Goal: Transaction & Acquisition: Purchase product/service

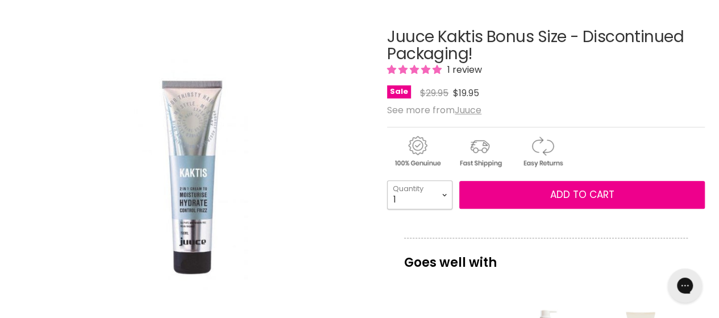
click at [443, 191] on select "1 2 3 4 5 6 7 8 9 10+" at bounding box center [419, 194] width 65 height 28
click at [294, 185] on img "Juuce Kaktis Bonus Size - Discontinued Packaging! image. Click or Scroll to Zoo…" at bounding box center [191, 178] width 237 height 356
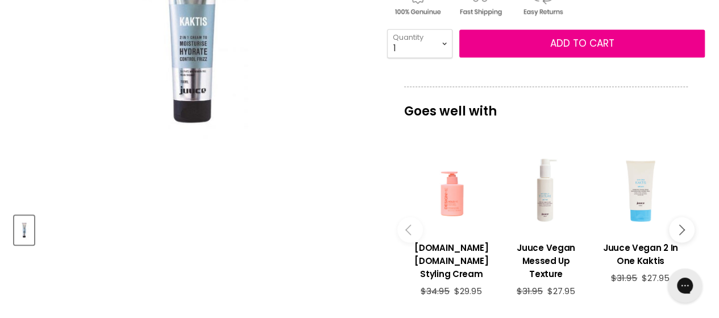
scroll to position [170, 0]
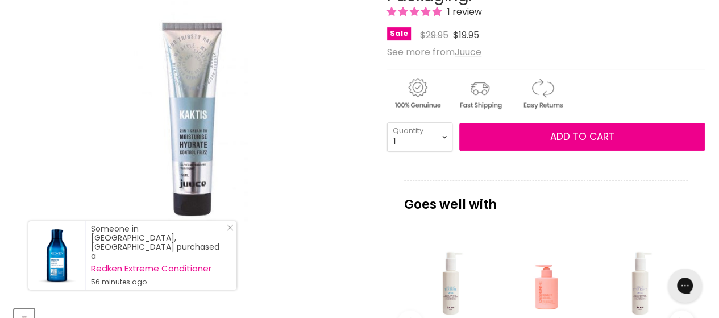
scroll to position [227, 0]
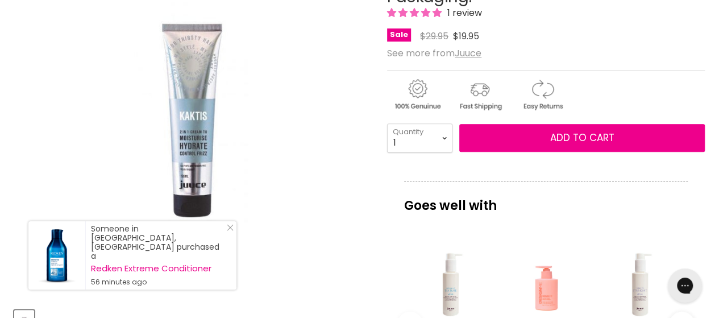
click at [189, 152] on img "Juuce Kaktis Bonus Size - Discontinued Packaging! image. Click or Scroll to Zoo…" at bounding box center [191, 121] width 237 height 356
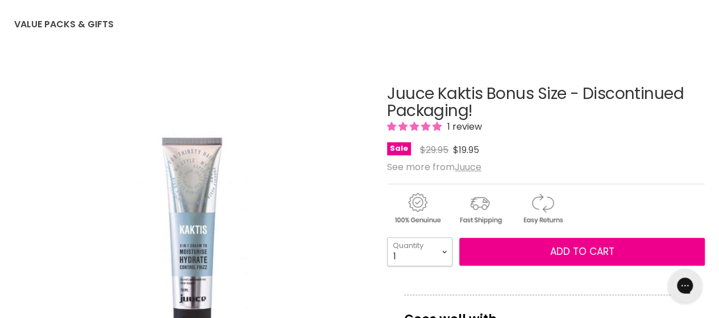
click at [445, 249] on select "1 2 3 4 5 6 7 8 9 10+" at bounding box center [419, 251] width 65 height 28
select select "2"
click at [387, 237] on select "1 2 3 4 5 6 7 8 9 10+" at bounding box center [419, 251] width 65 height 28
type input "2"
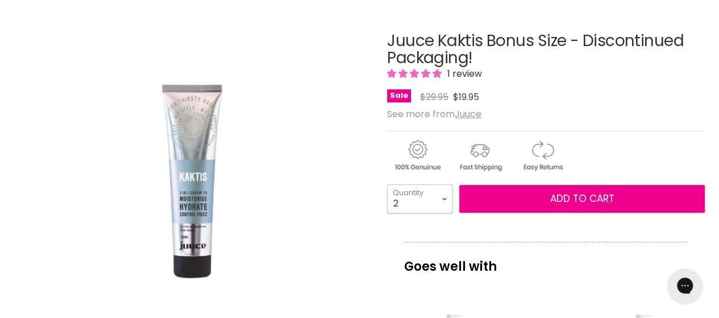
scroll to position [227, 0]
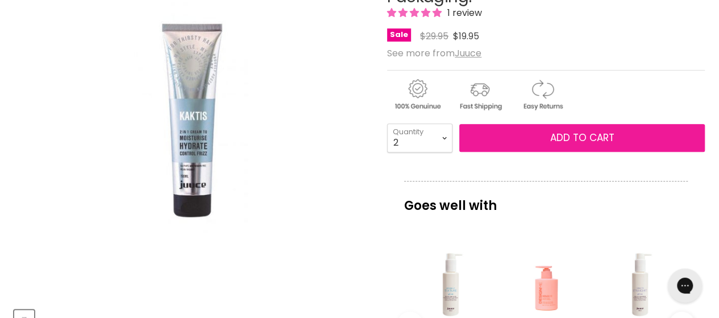
click at [581, 142] on span "Add to cart" at bounding box center [582, 138] width 64 height 14
click at [573, 136] on span "Add to cart" at bounding box center [582, 138] width 64 height 14
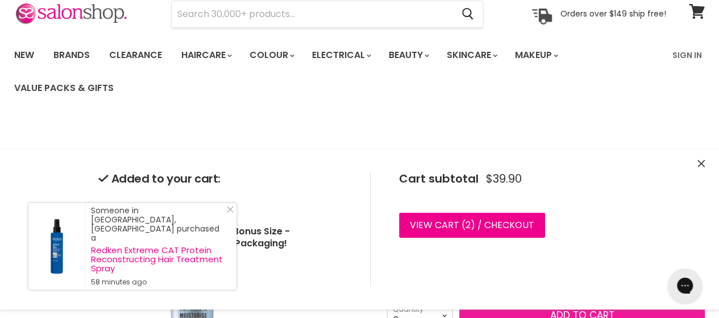
scroll to position [0, 0]
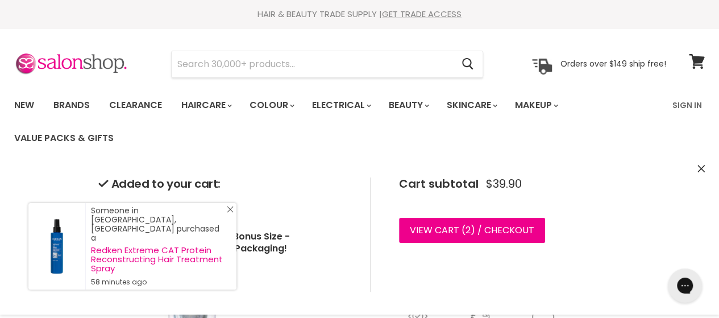
click at [228, 212] on icon "Close Icon" at bounding box center [230, 209] width 7 height 7
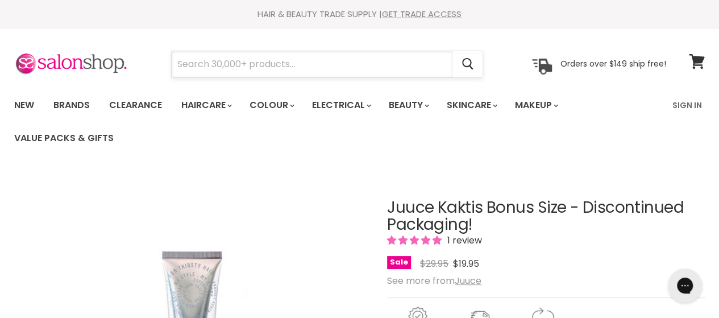
click at [272, 62] on input "Search" at bounding box center [312, 64] width 281 height 26
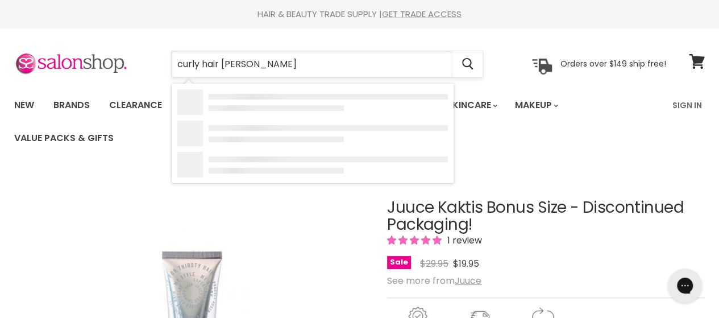
type input "curly hair mousse"
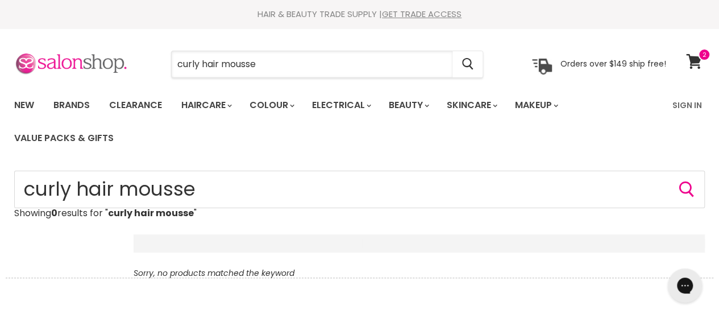
drag, startPoint x: 222, startPoint y: 64, endPoint x: 103, endPoint y: 70, distance: 118.3
click at [103, 70] on div "curly hair mousse Cancel Orders over $149 ship free!" at bounding box center [339, 64] width 651 height 26
type input "mousse"
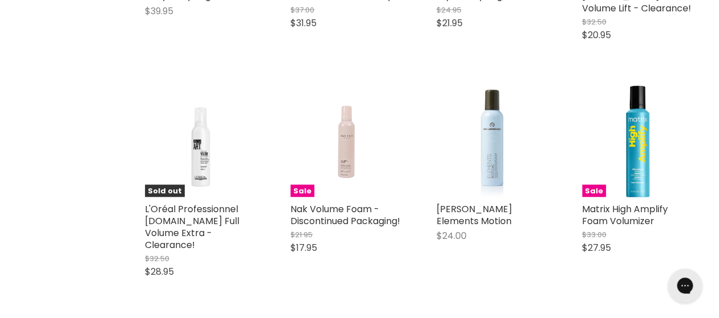
scroll to position [1079, 0]
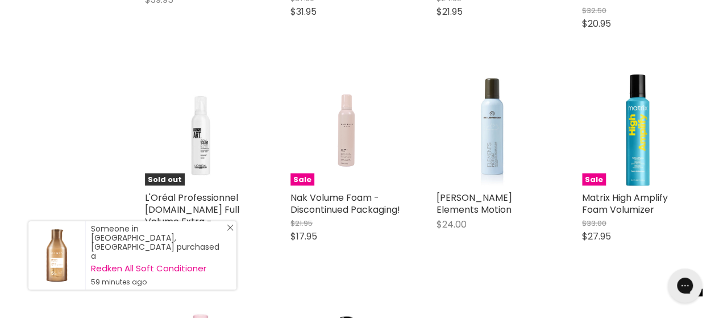
click at [229, 231] on icon "Close Icon" at bounding box center [230, 227] width 7 height 7
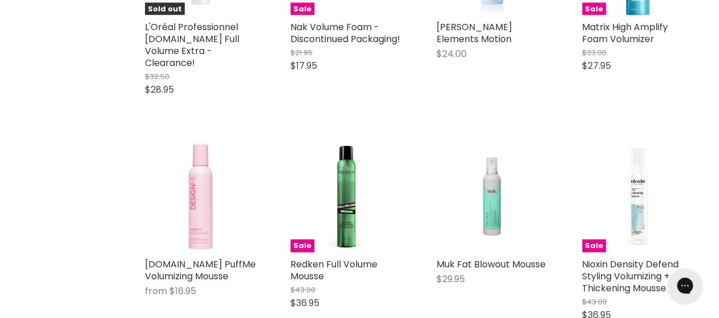
scroll to position [1079, 0]
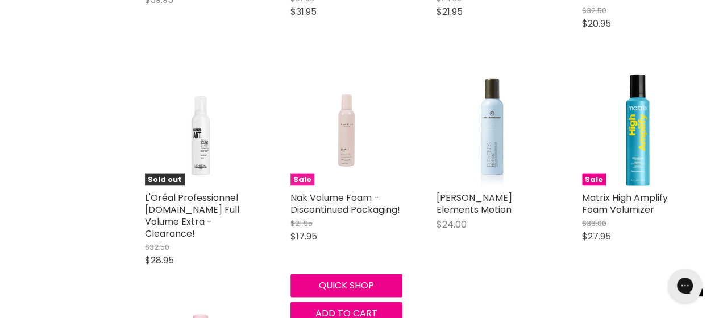
click at [348, 133] on img "Main content" at bounding box center [346, 129] width 74 height 111
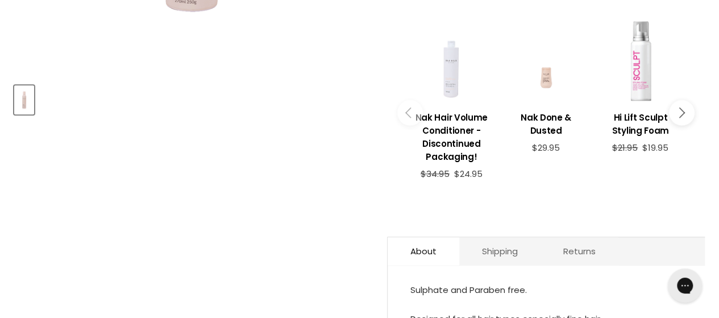
scroll to position [568, 0]
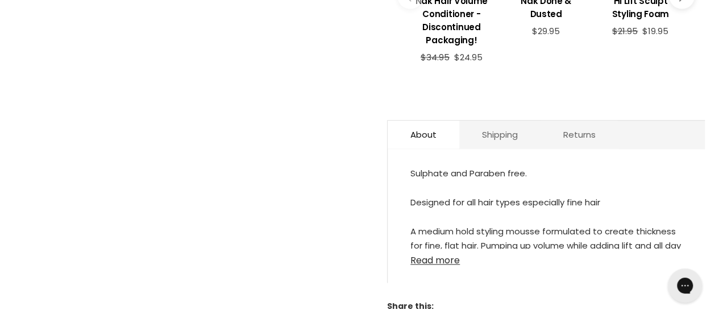
click at [441, 248] on link "Read more" at bounding box center [546, 256] width 272 height 17
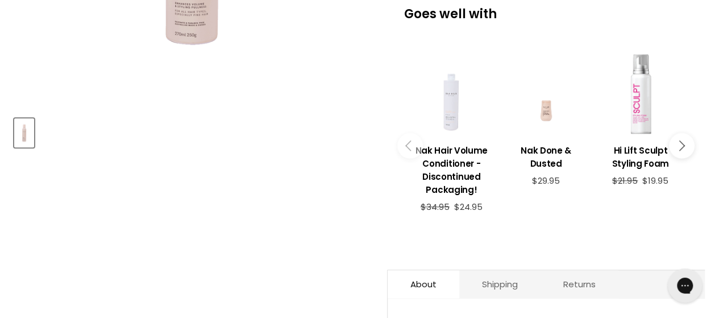
scroll to position [170, 0]
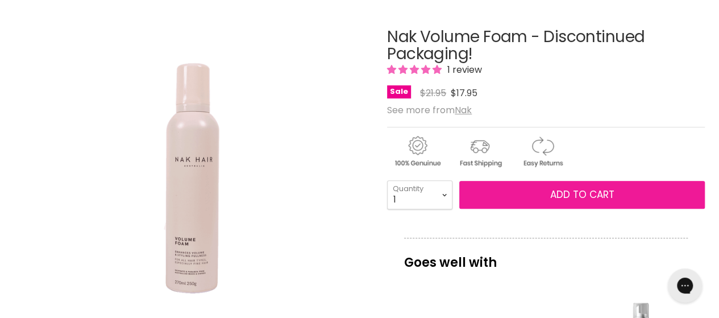
click at [535, 199] on button "Add to cart" at bounding box center [581, 195] width 245 height 28
click at [582, 194] on span "Add to cart" at bounding box center [582, 194] width 64 height 14
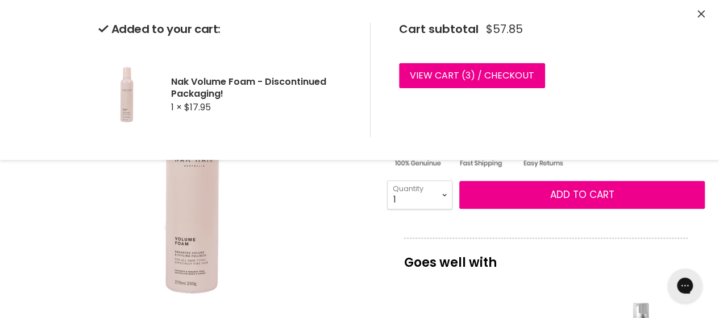
click at [698, 16] on icon "Close" at bounding box center [700, 13] width 7 height 7
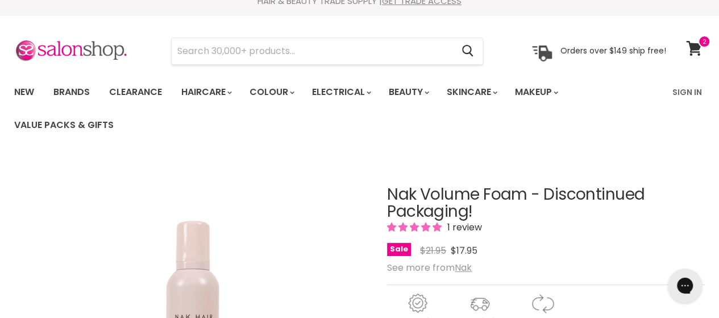
scroll to position [0, 0]
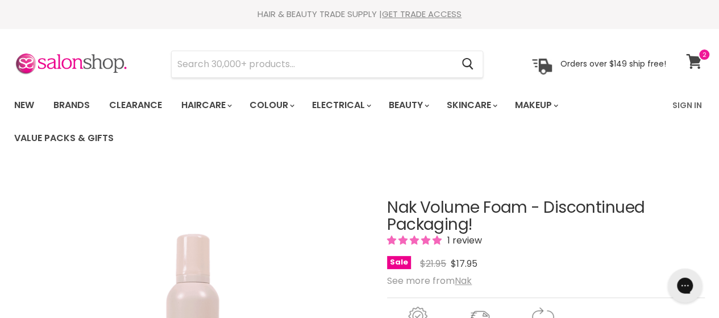
click at [693, 61] on icon at bounding box center [693, 61] width 15 height 15
